Goal: Transaction & Acquisition: Purchase product/service

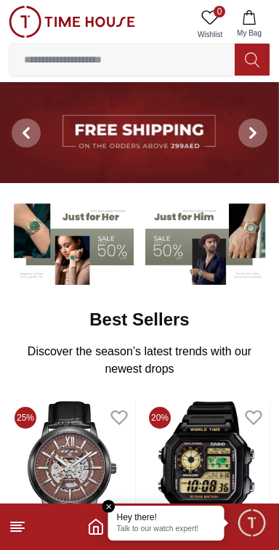
click at [183, 249] on img at bounding box center [207, 241] width 125 height 87
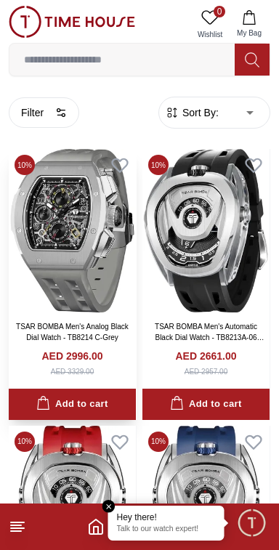
click at [36, 336] on link "TSAR BOMBA Men's Analog Black Dial Watch - TB8214 C-Grey" at bounding box center [72, 331] width 113 height 19
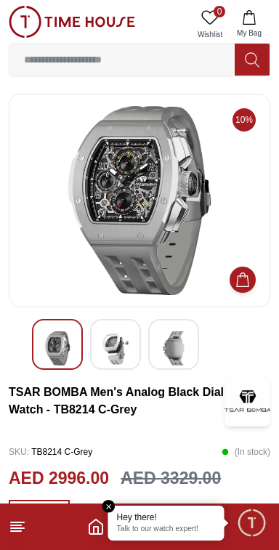
click at [15, 525] on line at bounding box center [16, 525] width 10 height 0
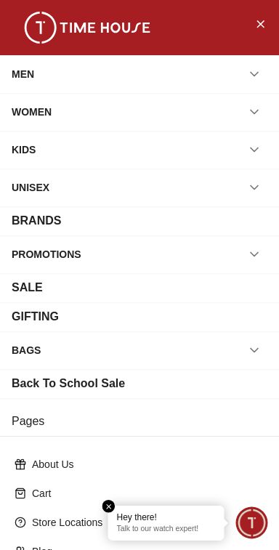
click at [108, 506] on em "Close tooltip" at bounding box center [108, 506] width 13 height 13
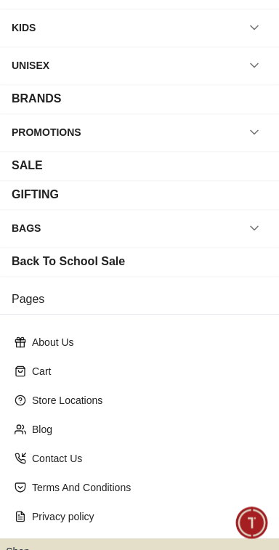
scroll to position [194, 0]
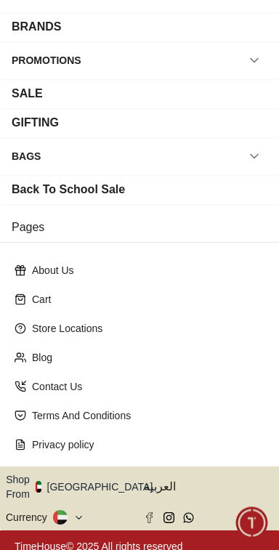
click at [97, 482] on button "Shop From [GEOGRAPHIC_DATA]" at bounding box center [85, 486] width 158 height 29
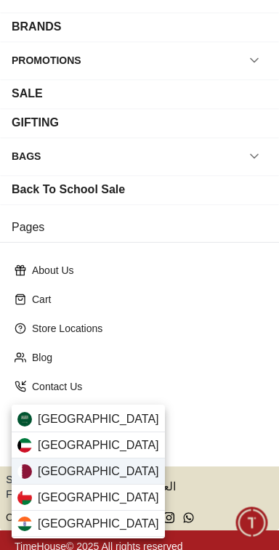
click at [89, 474] on div "[GEOGRAPHIC_DATA]" at bounding box center [88, 471] width 153 height 26
